Goal: Navigation & Orientation: Find specific page/section

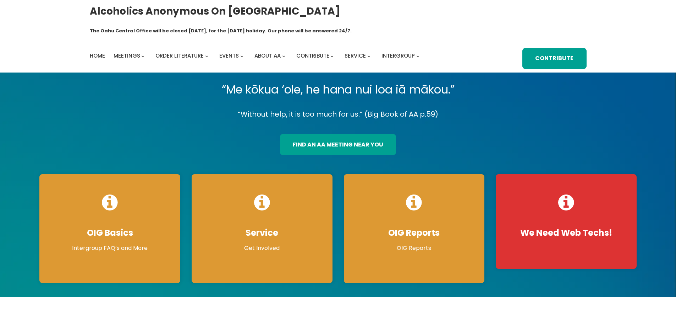
click at [344, 134] on link "find an aa meeting near you" at bounding box center [338, 144] width 116 height 21
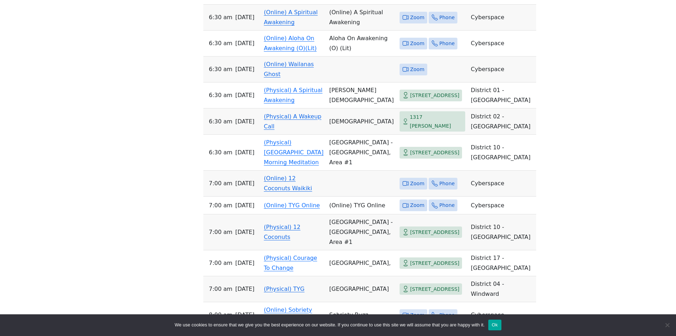
scroll to position [364, 0]
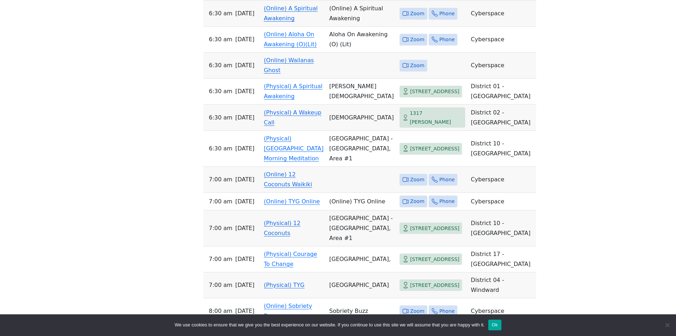
click at [276, 192] on td "(Online) 12 Coconuts Waikiki" at bounding box center [293, 180] width 65 height 26
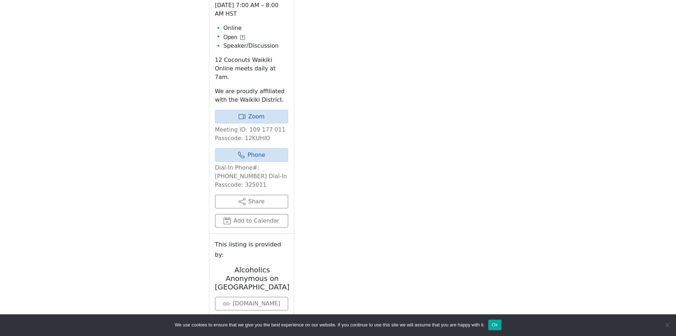
scroll to position [289, 0]
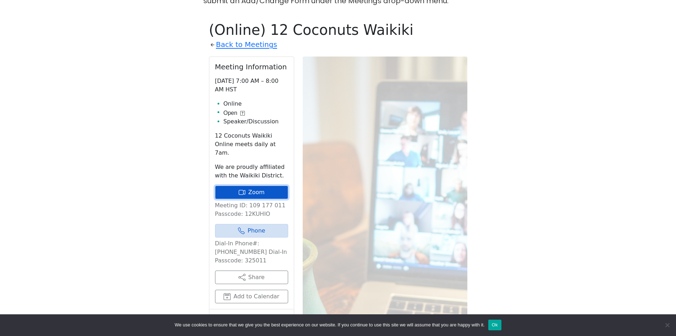
click at [251, 185] on link "Zoom" at bounding box center [251, 191] width 73 height 13
